Goal: Navigation & Orientation: Find specific page/section

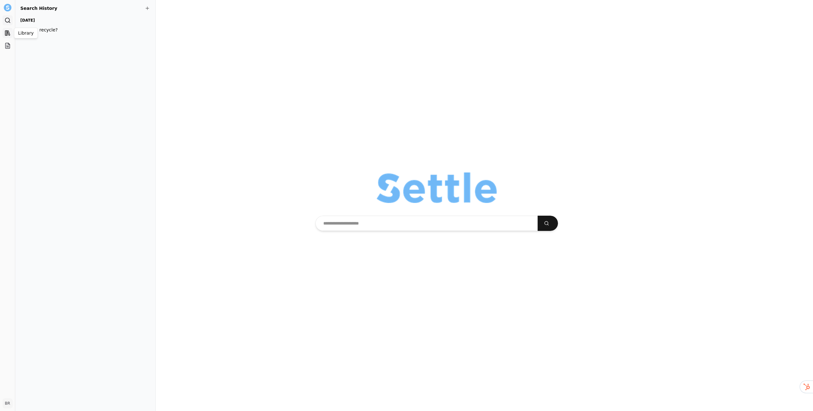
click at [7, 33] on rect at bounding box center [6, 33] width 2 height 5
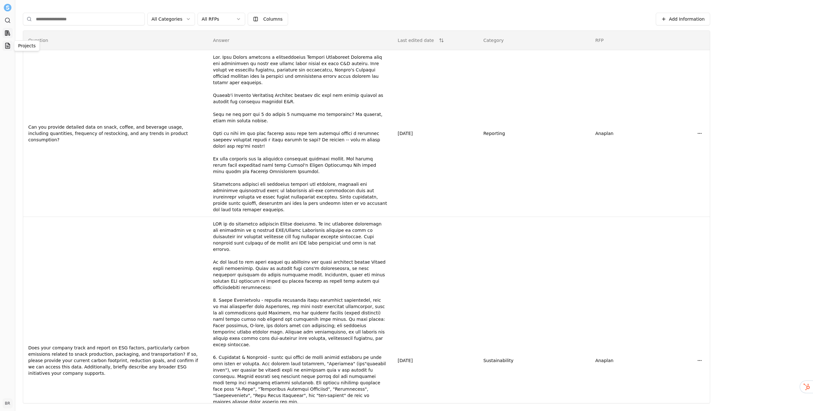
click at [8, 46] on icon at bounding box center [7, 46] width 2 height 0
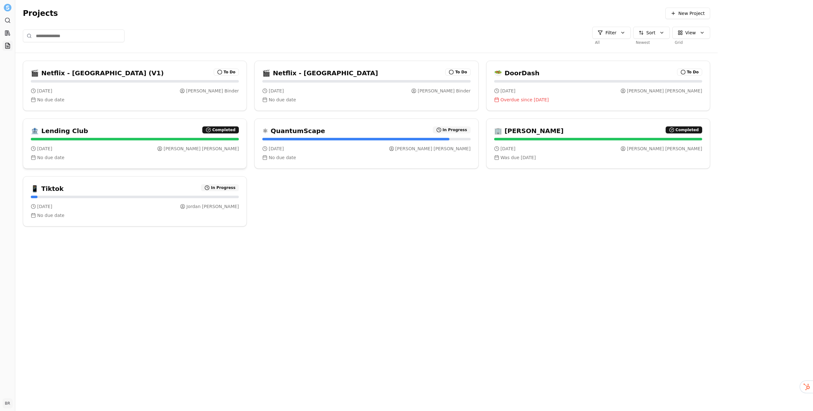
click at [163, 131] on div "🏦 Lending Club Completed" at bounding box center [135, 130] width 208 height 9
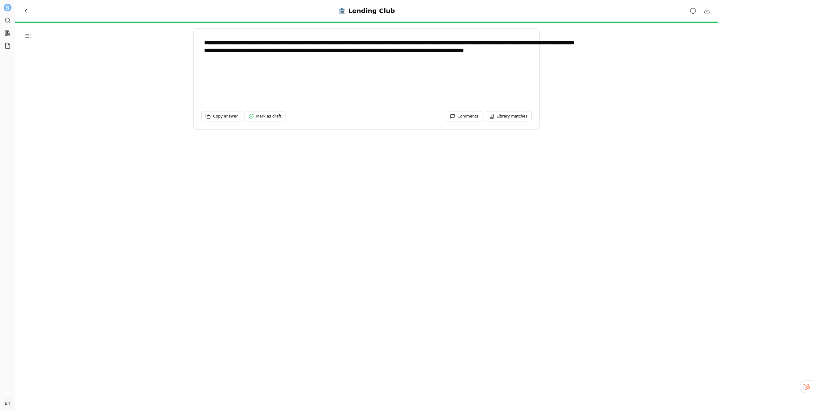
click at [25, 9] on span "Back to Projects" at bounding box center [26, 11] width 6 height 6
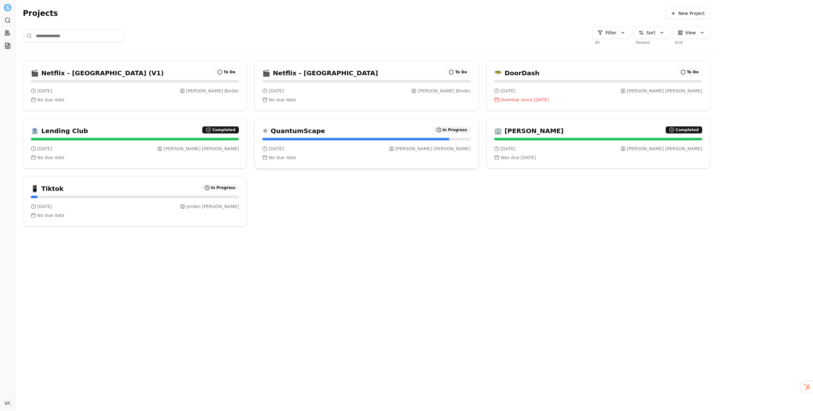
click at [349, 121] on div "⚛ QuantumScape In Progress" at bounding box center [366, 128] width 223 height 19
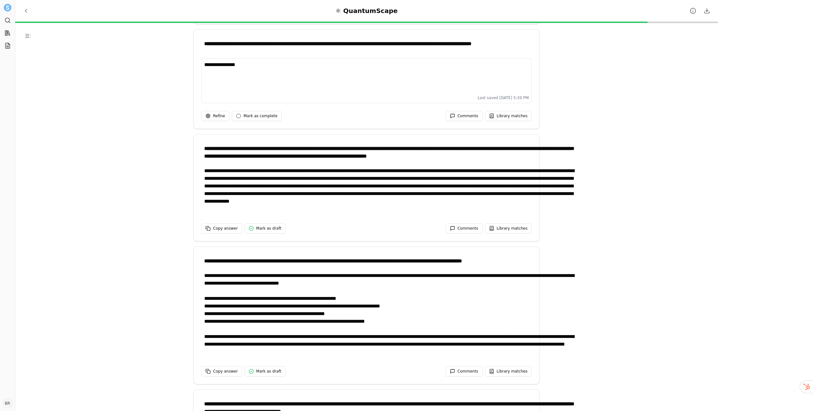
scroll to position [1655, 0]
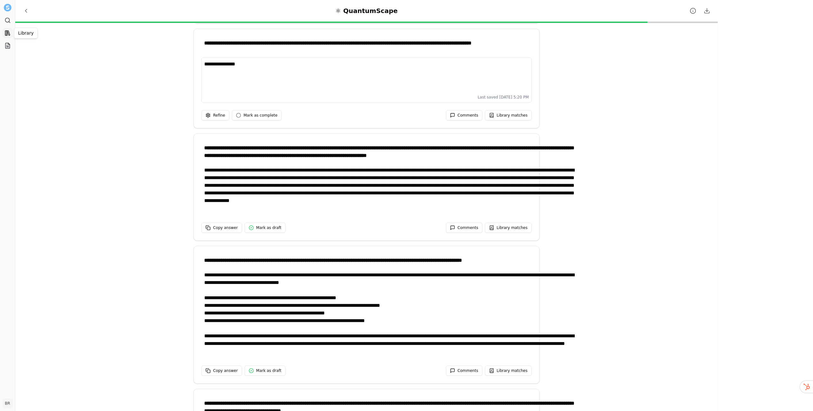
click at [8, 35] on icon at bounding box center [7, 33] width 6 height 6
